Goal: Find contact information: Find contact information

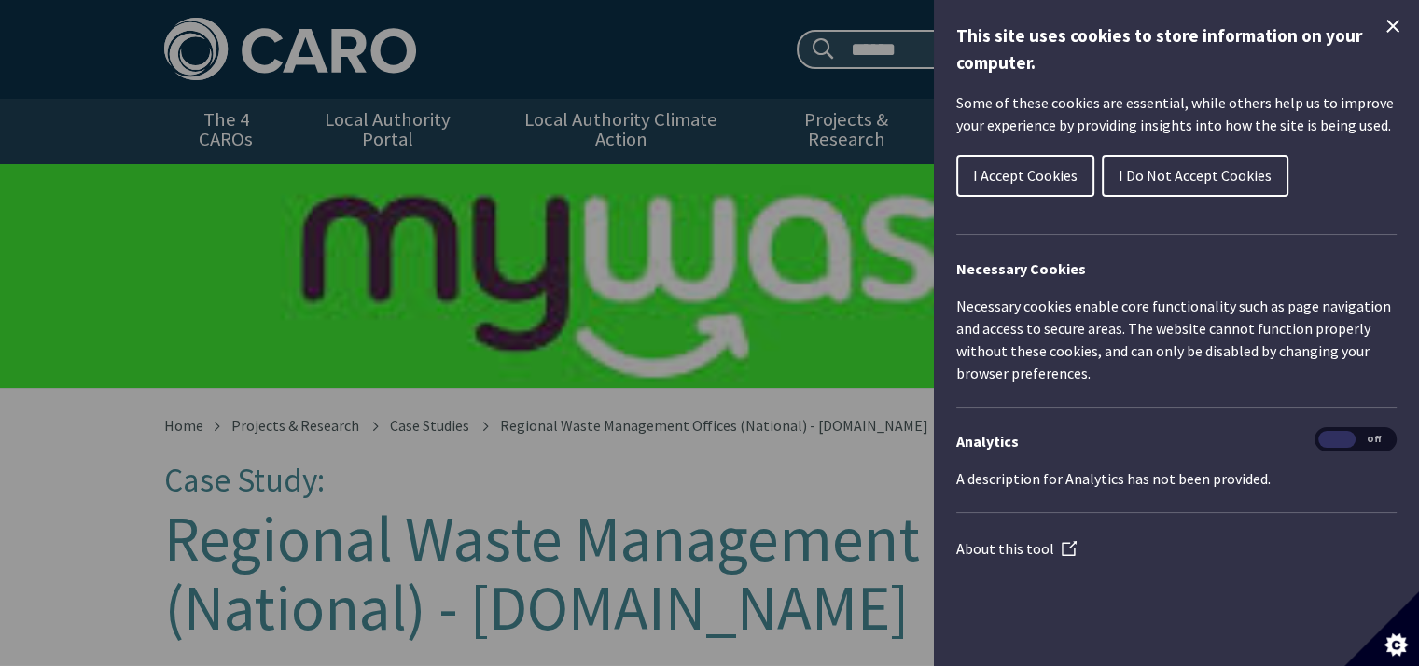
click at [1388, 24] on icon "Close Cookie Control" at bounding box center [1393, 26] width 22 height 22
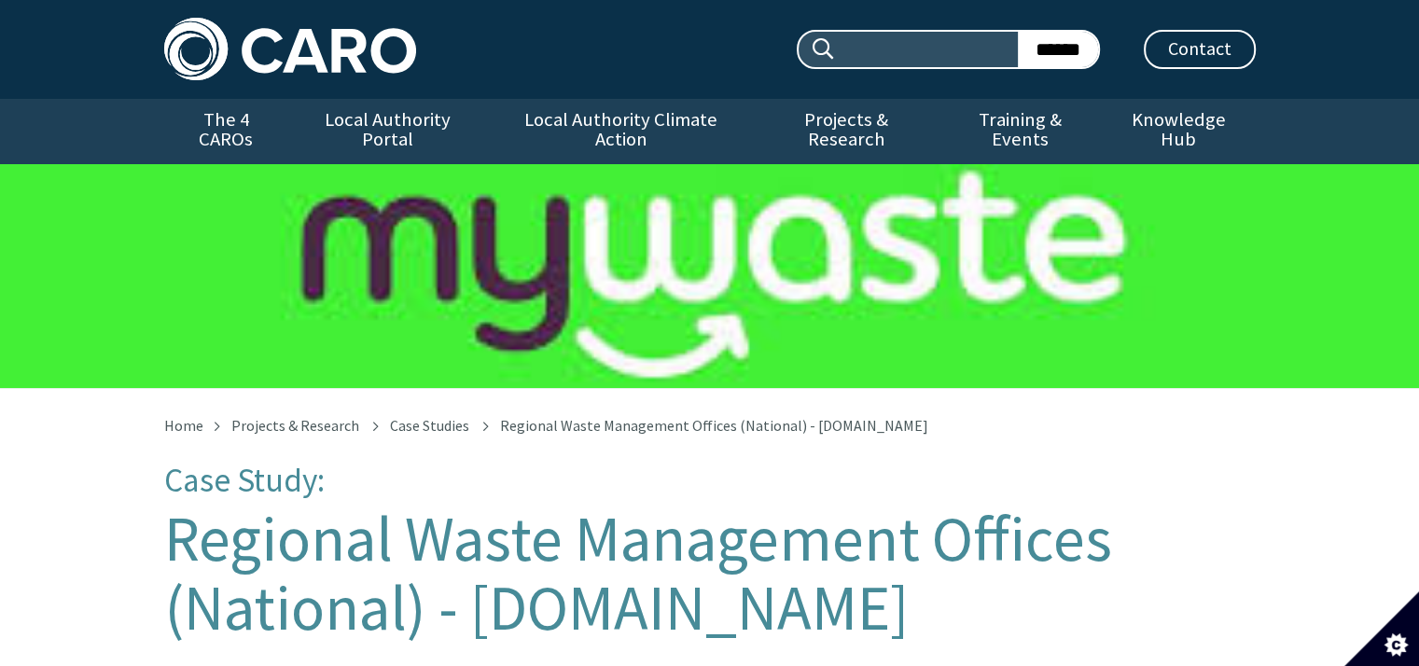
click at [876, 56] on input "Search site:" at bounding box center [927, 49] width 182 height 35
click at [1202, 55] on link "Contact" at bounding box center [1200, 49] width 112 height 39
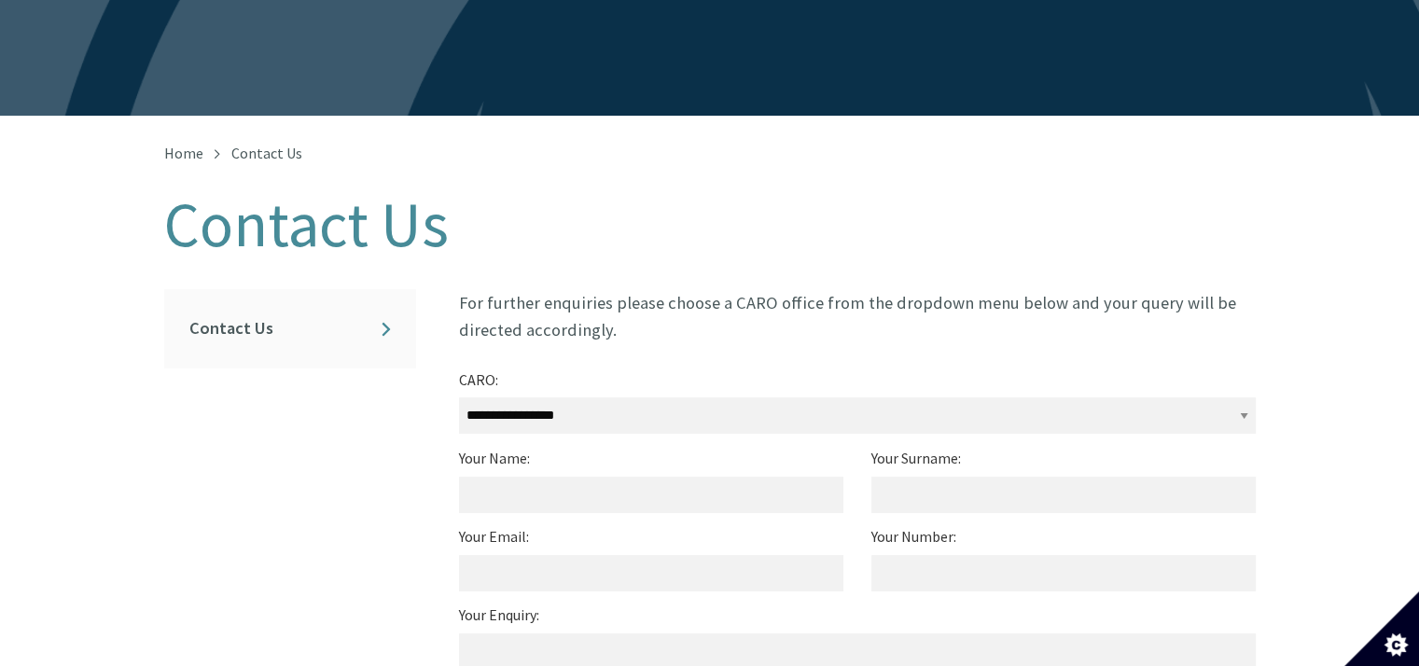
scroll to position [373, 0]
